Goal: Task Accomplishment & Management: Complete application form

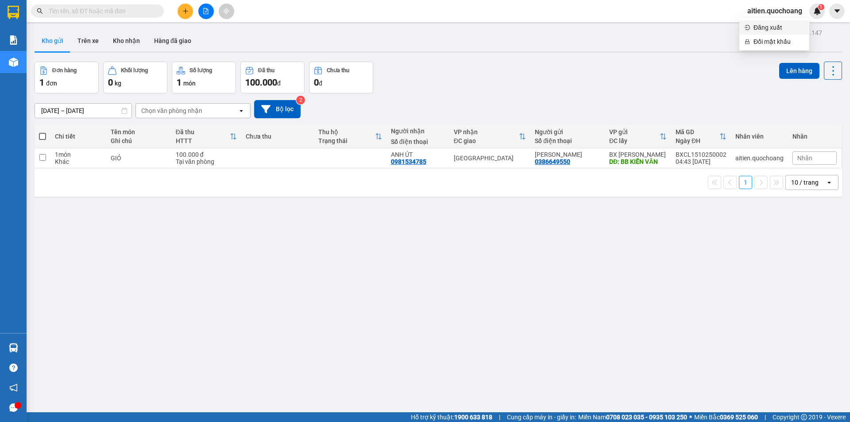
click at [764, 24] on span "Đăng xuất" at bounding box center [779, 28] width 50 height 10
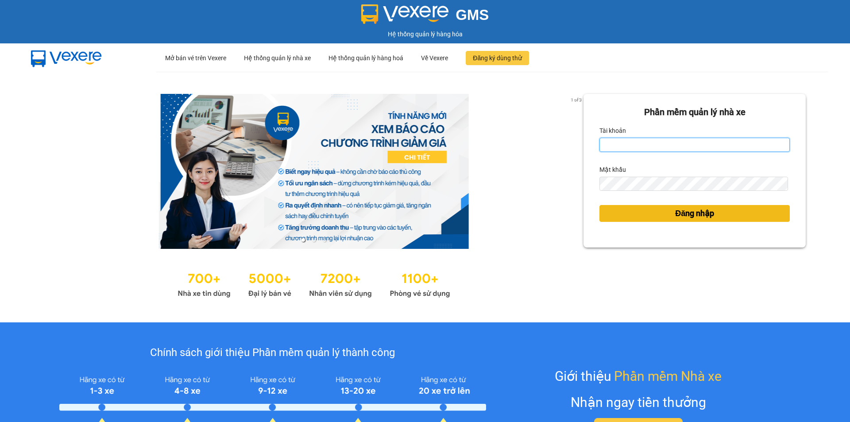
type input "aitien.quochoang"
click at [689, 212] on span "Đăng nhập" at bounding box center [694, 213] width 39 height 12
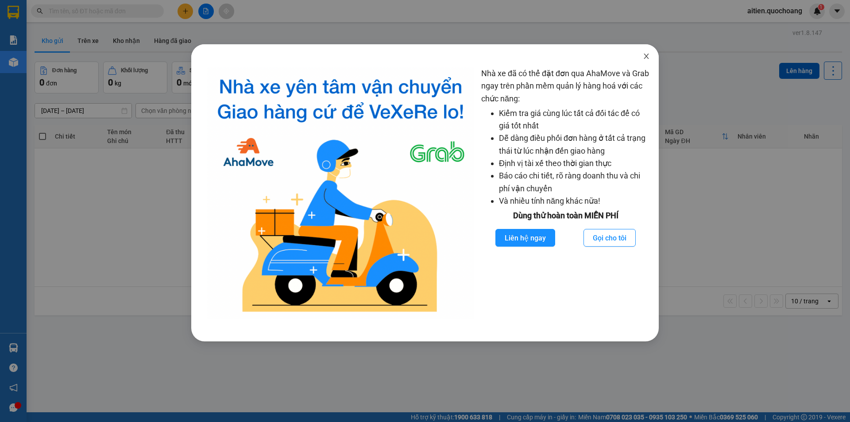
click at [645, 62] on span "Close" at bounding box center [646, 56] width 25 height 25
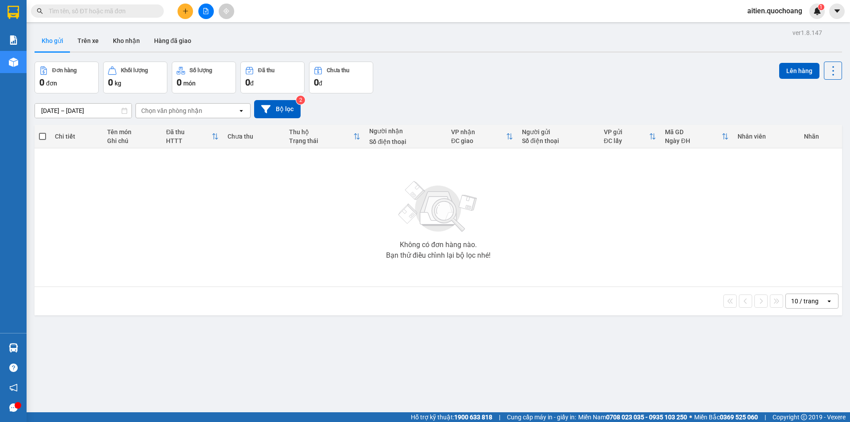
click at [776, 12] on span "aitien.quochoang" at bounding box center [774, 10] width 69 height 11
click at [767, 32] on span "Đăng xuất" at bounding box center [779, 28] width 50 height 10
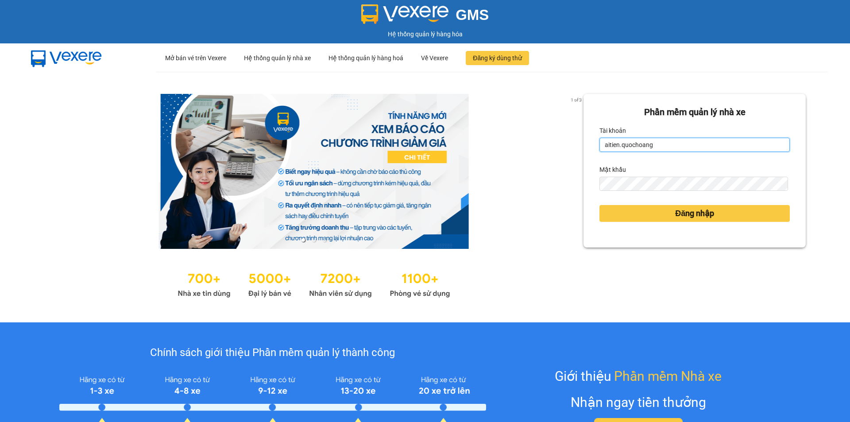
click at [740, 143] on input "aitien.quochoang" at bounding box center [695, 145] width 190 height 14
type input "ngochan.quochoang"
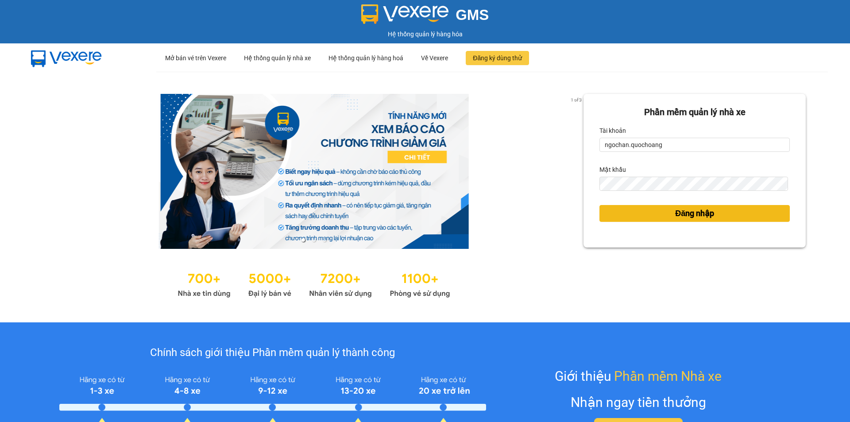
click at [692, 216] on span "Đăng nhập" at bounding box center [694, 213] width 39 height 12
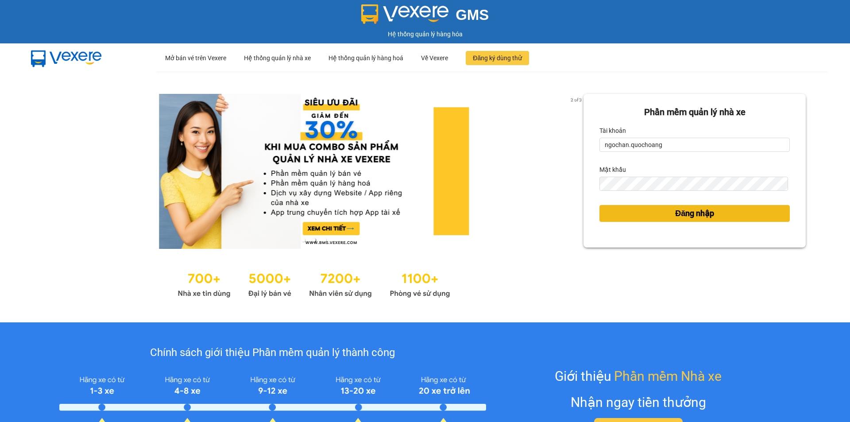
click at [695, 214] on span "Đăng nhập" at bounding box center [694, 213] width 39 height 12
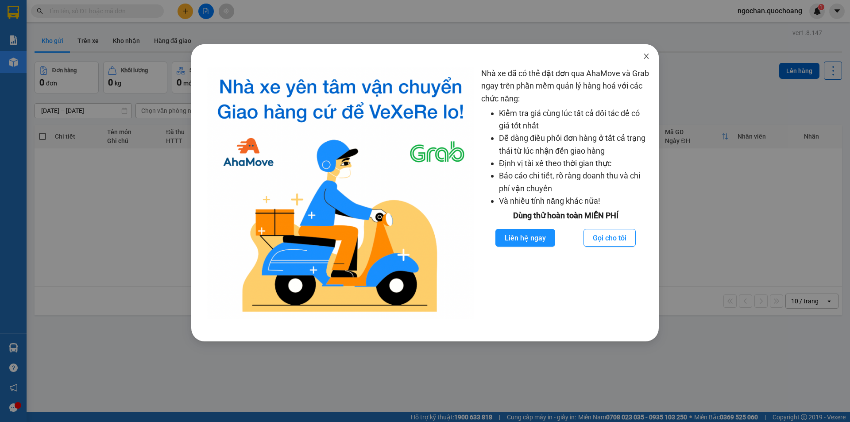
click at [647, 53] on icon "close" at bounding box center [646, 56] width 7 height 7
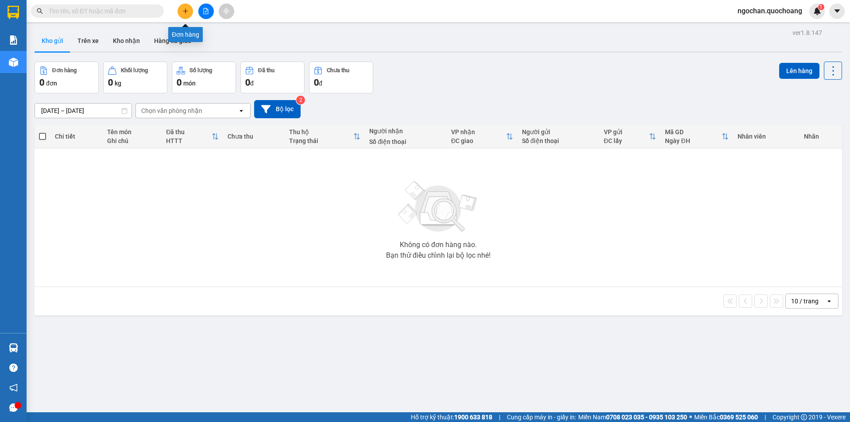
click at [184, 12] on icon "plus" at bounding box center [185, 11] width 6 height 6
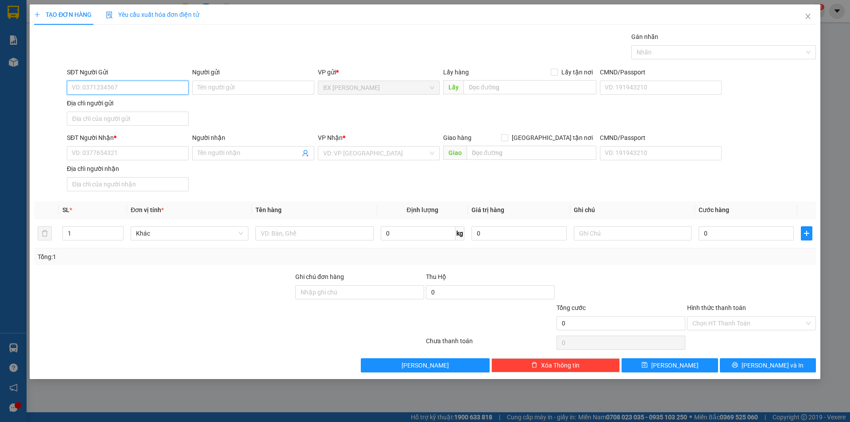
click at [157, 90] on input "SĐT Người Gửi" at bounding box center [128, 88] width 122 height 14
type input "0359446461"
click at [153, 104] on div "0359446461 - ĐÀM CAO TUẤN" at bounding box center [127, 106] width 111 height 10
type input "ĐÀM CAO TUẤN"
type input "0359446461"
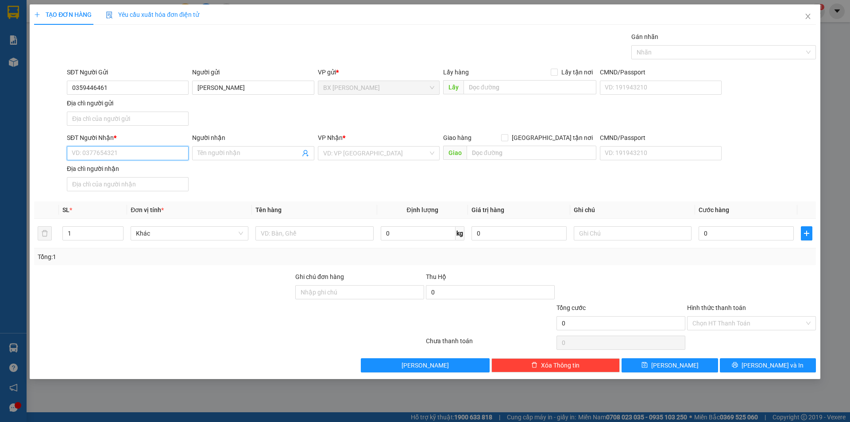
click at [136, 156] on input "SĐT Người Nhận *" at bounding box center [128, 153] width 122 height 14
type input "0907790132"
click at [148, 171] on div "0907790132 - CÔ TỊNH LỘC" at bounding box center [127, 171] width 111 height 10
type input "CÔ TỊNH LỘC"
type input "0907790132"
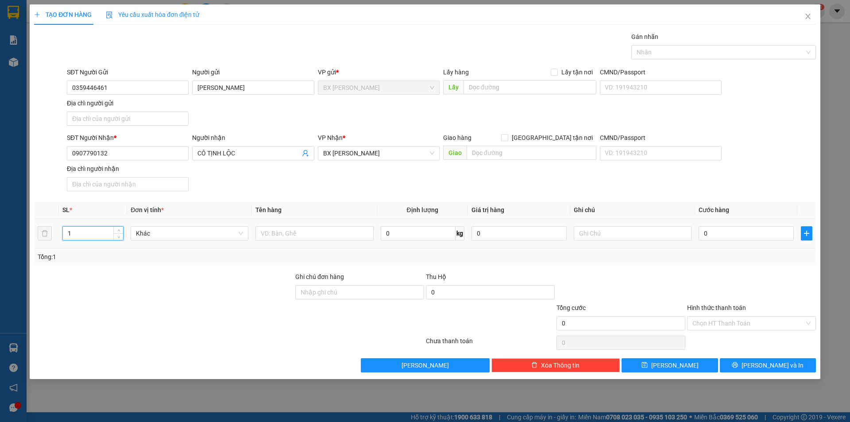
click at [93, 237] on input "1" at bounding box center [93, 233] width 60 height 13
click at [274, 232] on input "text" at bounding box center [315, 233] width 118 height 14
type input "BỌC"
click at [518, 84] on input "text" at bounding box center [530, 87] width 133 height 14
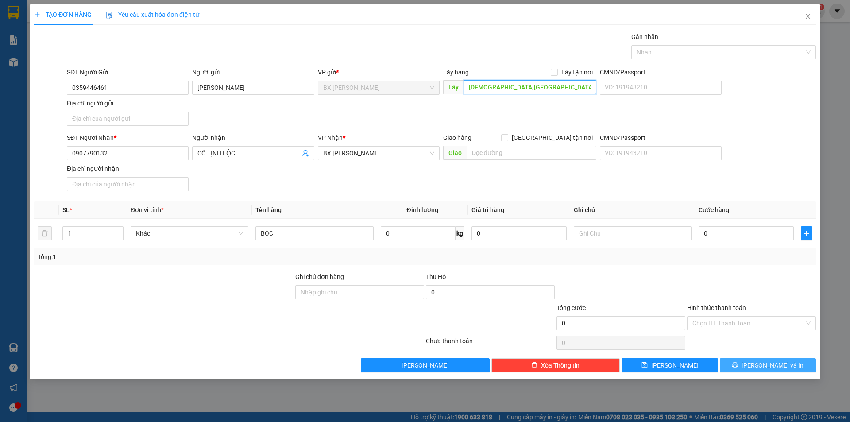
type input "CHÙA HƯNG THIỀN"
click at [777, 364] on span "Lưu và In" at bounding box center [773, 365] width 62 height 10
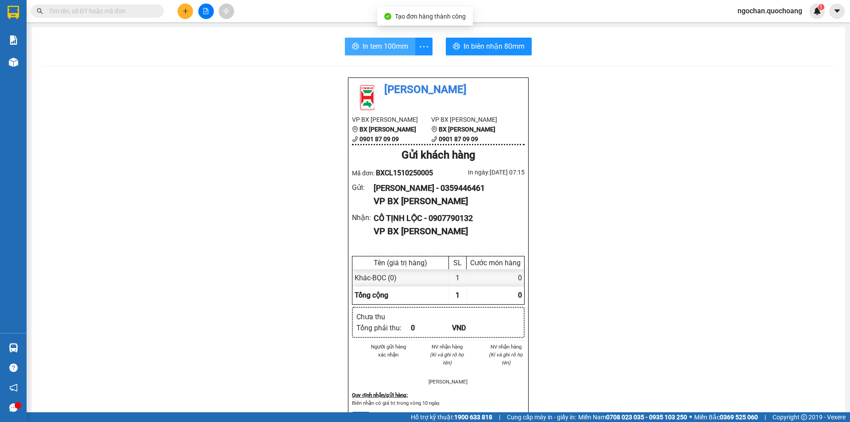
drag, startPoint x: 383, startPoint y: 45, endPoint x: 424, endPoint y: 57, distance: 43.2
click at [383, 45] on span "In tem 100mm" at bounding box center [386, 46] width 46 height 11
